Goal: Information Seeking & Learning: Learn about a topic

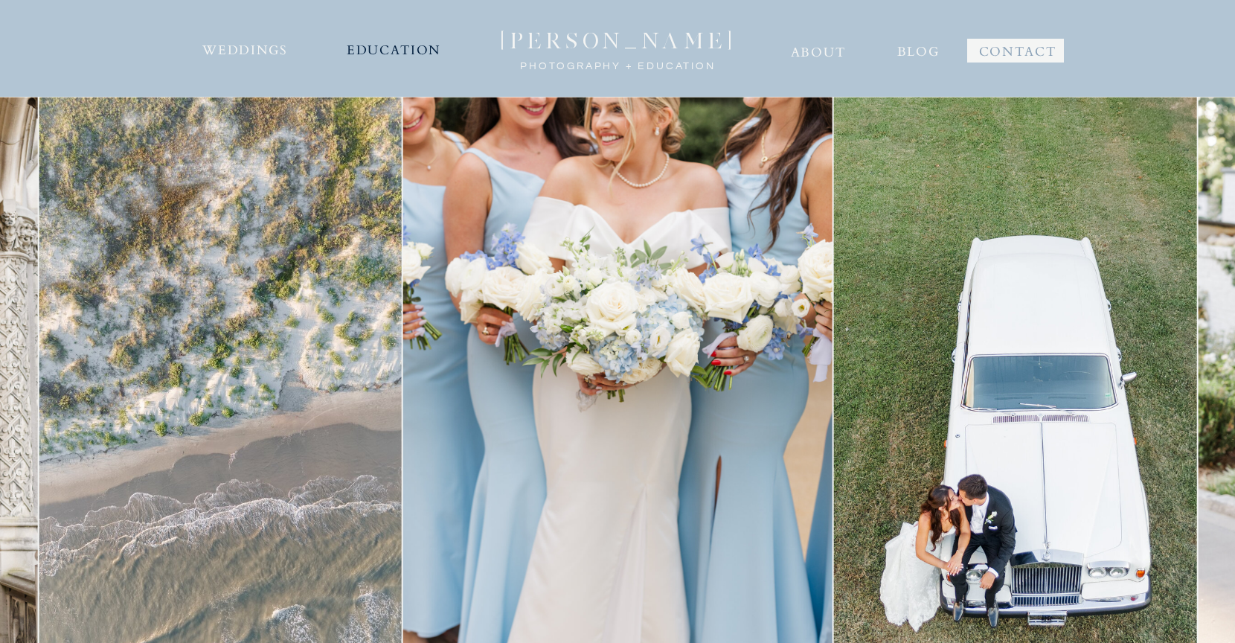
click at [415, 44] on nav "EDUCATION" at bounding box center [394, 48] width 99 height 24
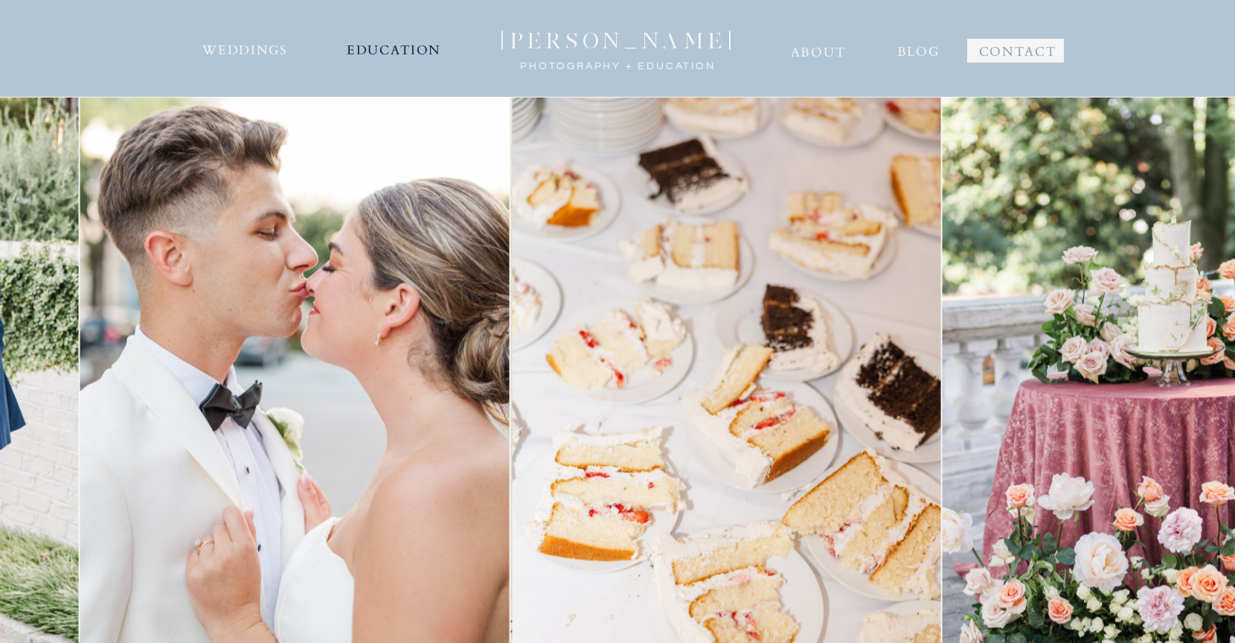
click at [380, 51] on nav "EDUCATION" at bounding box center [394, 48] width 99 height 24
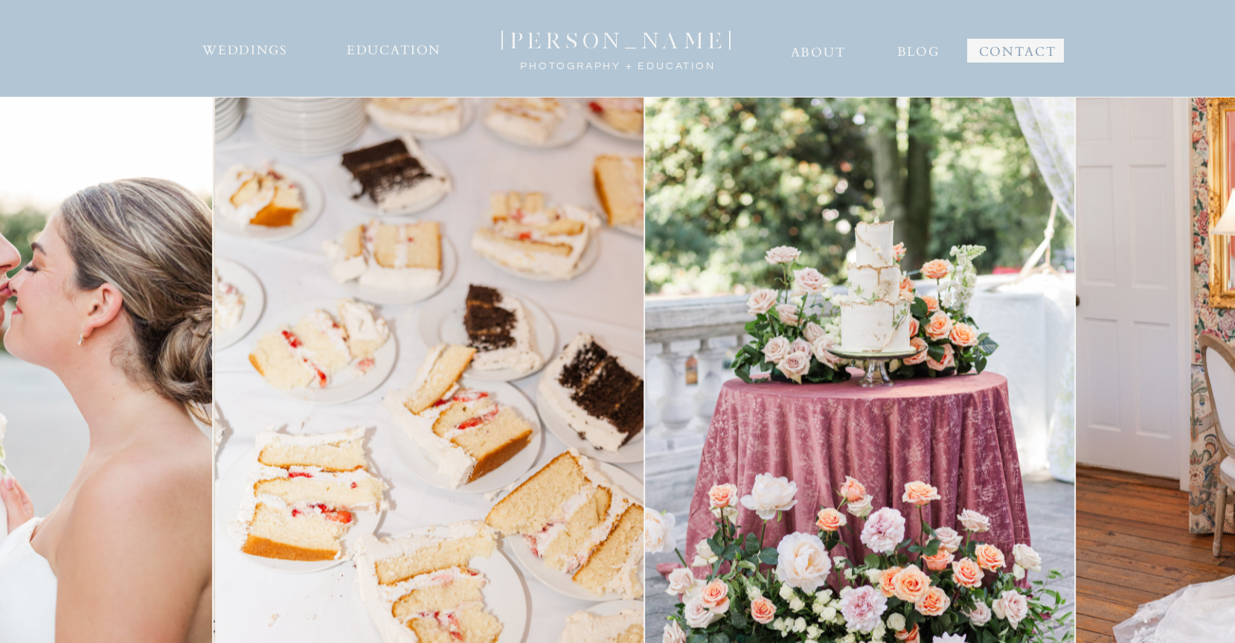
click at [688, 66] on div "photography + Education" at bounding box center [617, 62] width 203 height 10
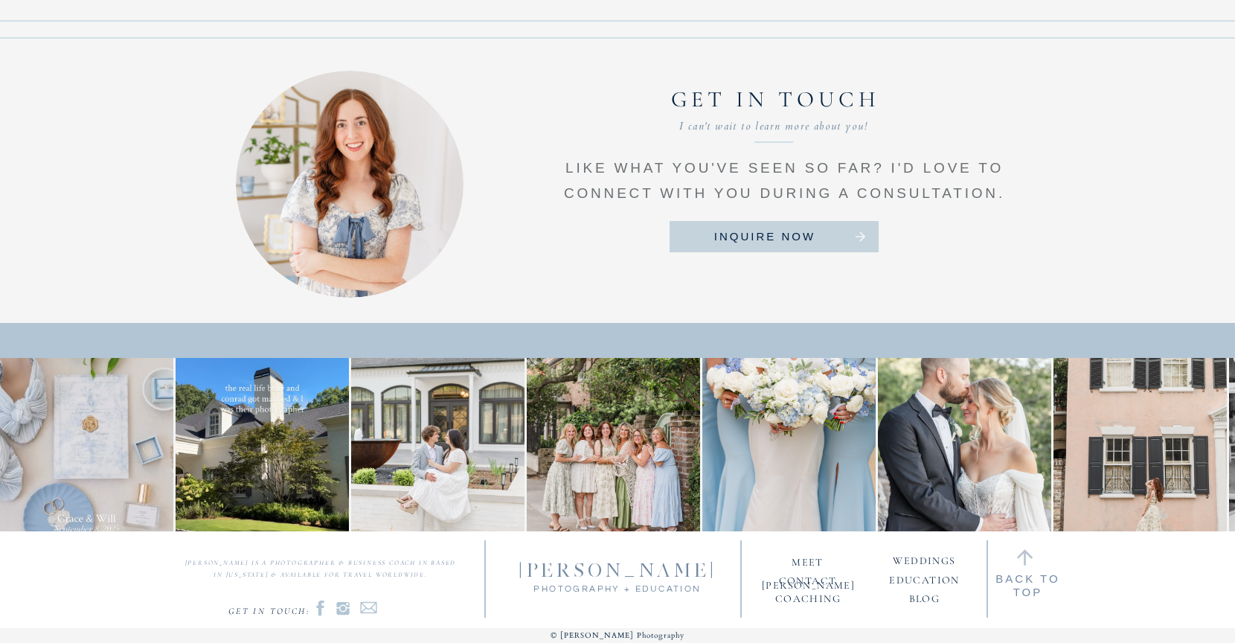
scroll to position [6645, 0]
click at [903, 580] on nav "Education" at bounding box center [924, 576] width 77 height 14
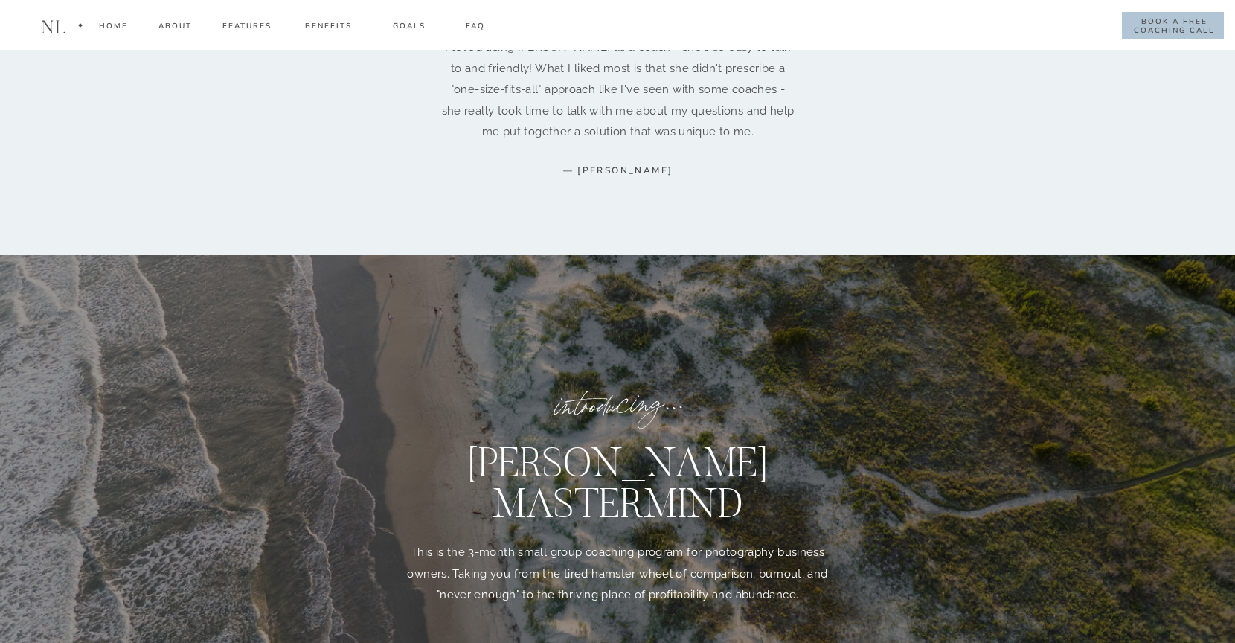
scroll to position [3050, 0]
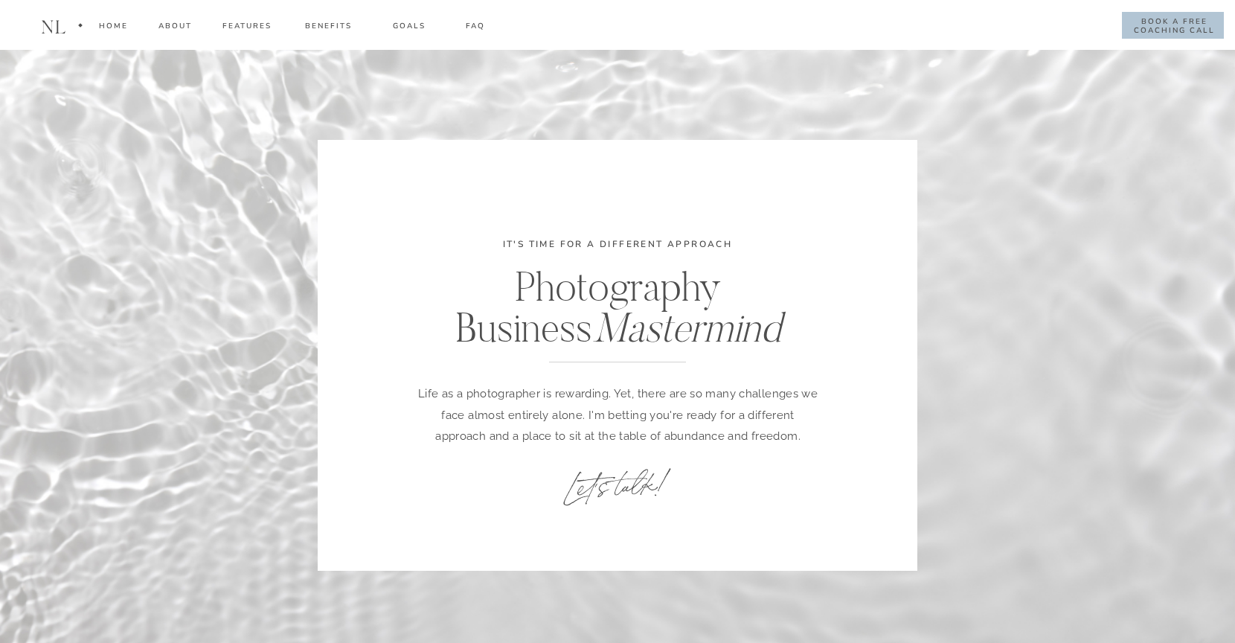
scroll to position [0, 0]
click at [55, 24] on h1 "nl" at bounding box center [53, 27] width 33 height 21
click at [110, 28] on div "Home" at bounding box center [113, 28] width 30 height 17
click at [109, 28] on div "Home" at bounding box center [113, 28] width 30 height 17
click at [170, 28] on div "about" at bounding box center [175, 28] width 35 height 17
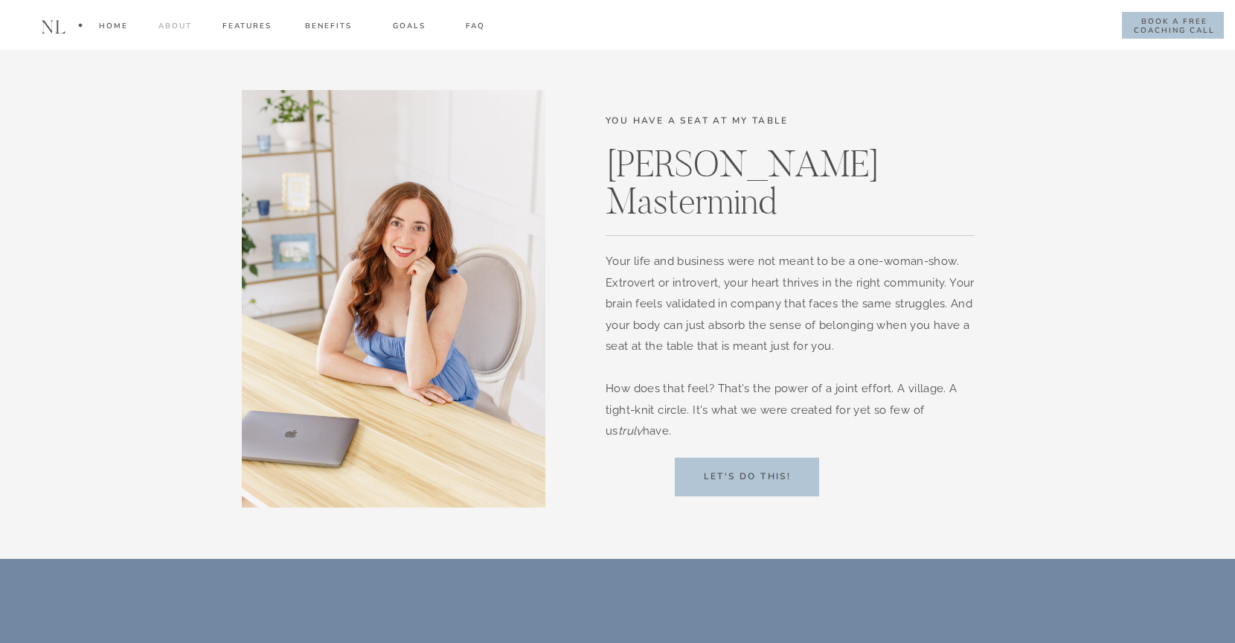
scroll to position [1453, 0]
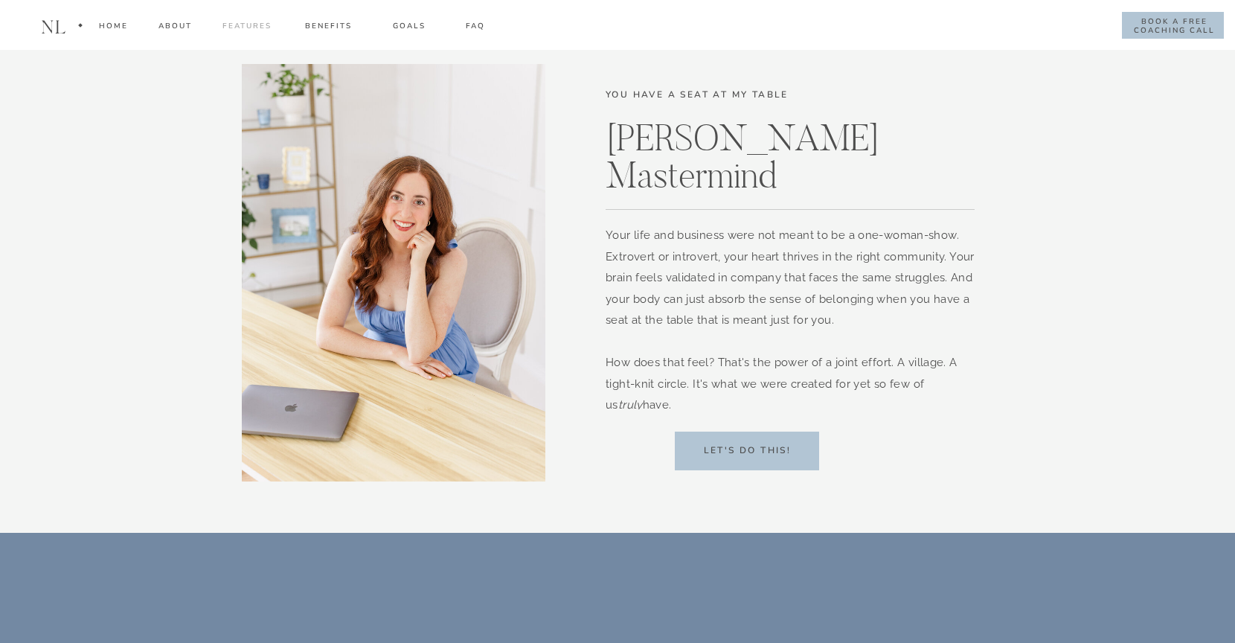
click at [246, 28] on div "FEATURES" at bounding box center [247, 28] width 51 height 17
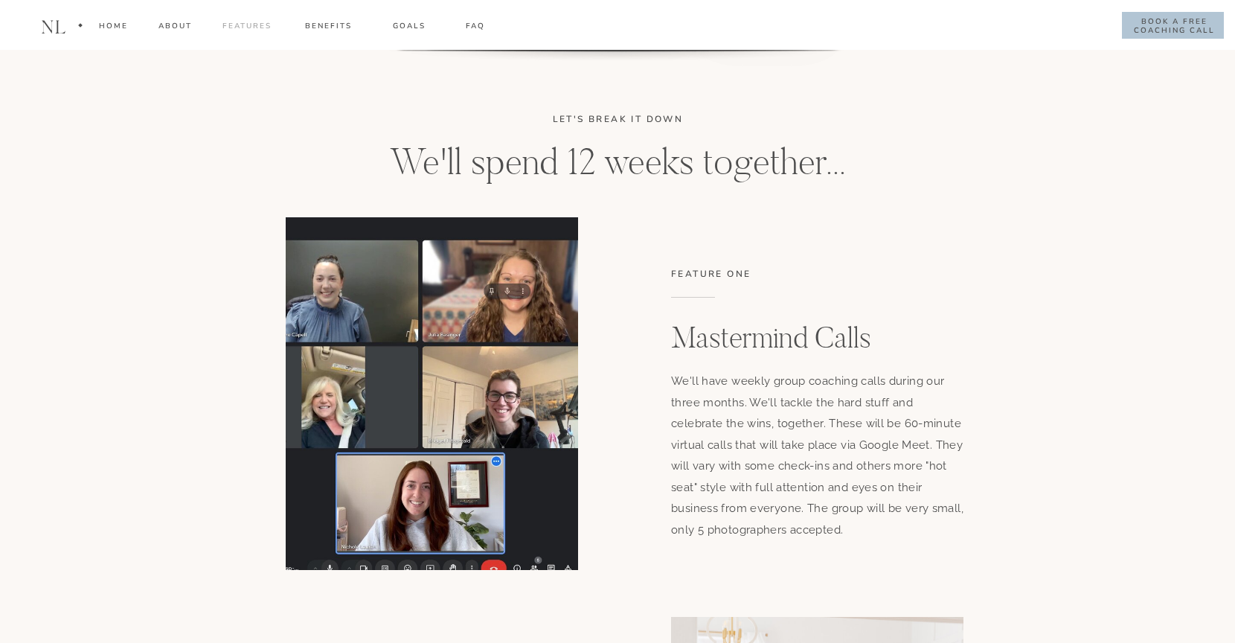
scroll to position [3912, 0]
